Goal: Information Seeking & Learning: Learn about a topic

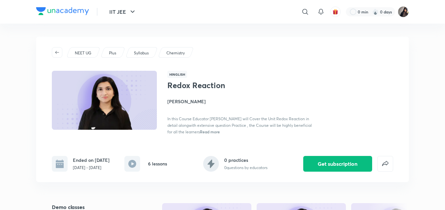
click at [177, 20] on div "IIT JEE ​ 0 min 0 days" at bounding box center [222, 12] width 373 height 24
click at [223, 52] on div "NEET UG Plus Syllabus Chemistry" at bounding box center [222, 52] width 341 height 11
click at [133, 12] on icon "button" at bounding box center [133, 12] width 4 height 2
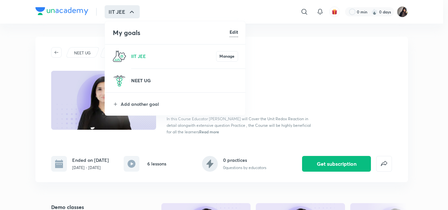
click at [140, 84] on p "NEET UG" at bounding box center [184, 80] width 107 height 7
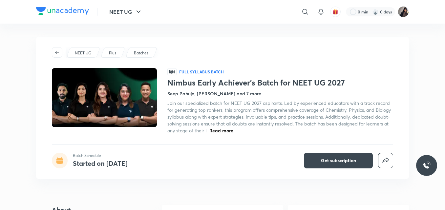
click at [103, 165] on h4 "Started on [DATE]" at bounding box center [100, 163] width 55 height 9
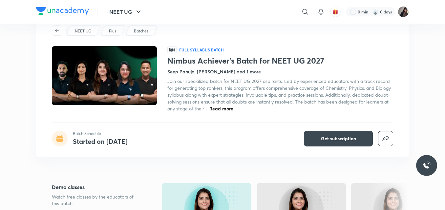
scroll to position [33, 0]
